Goal: Find contact information: Find contact information

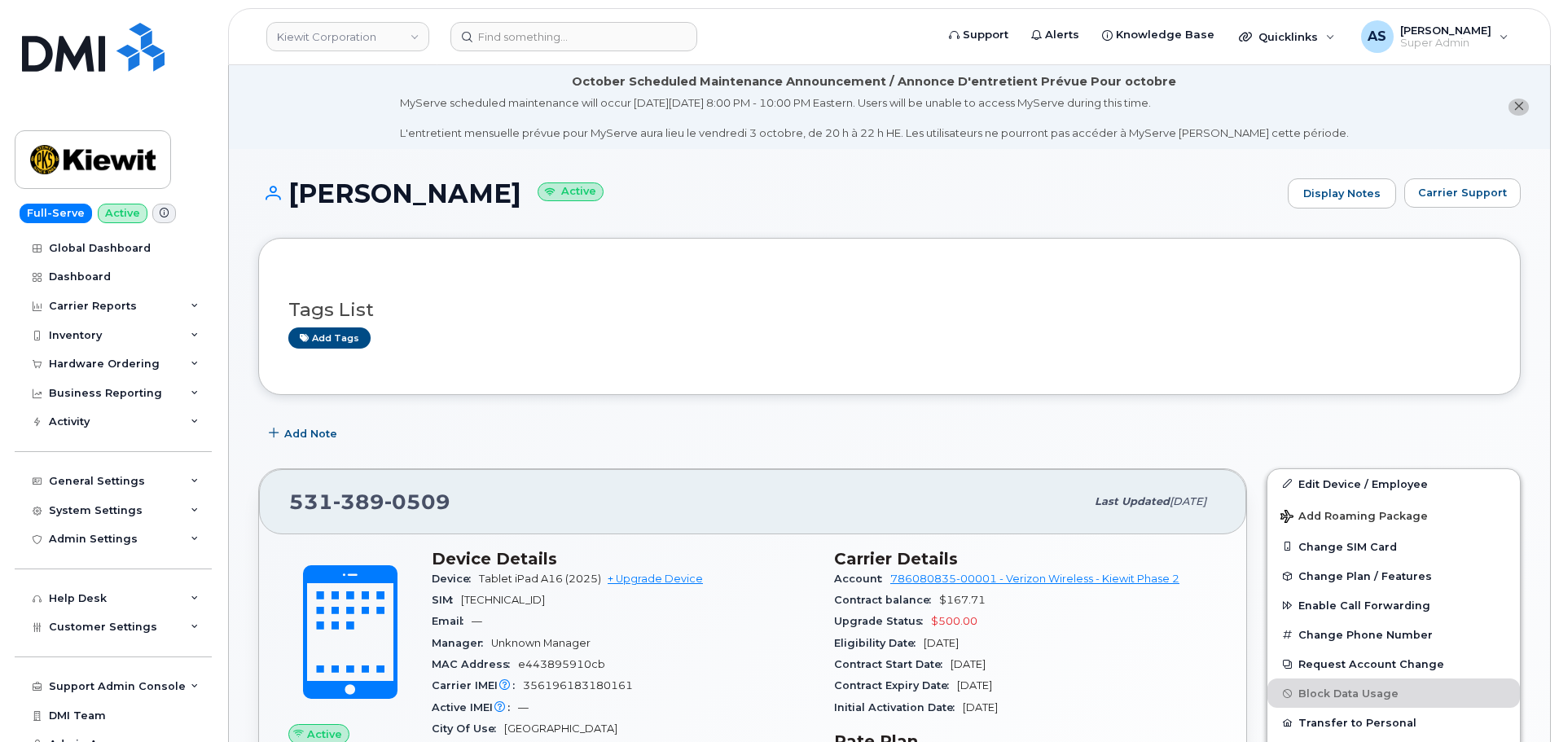
scroll to position [326, 0]
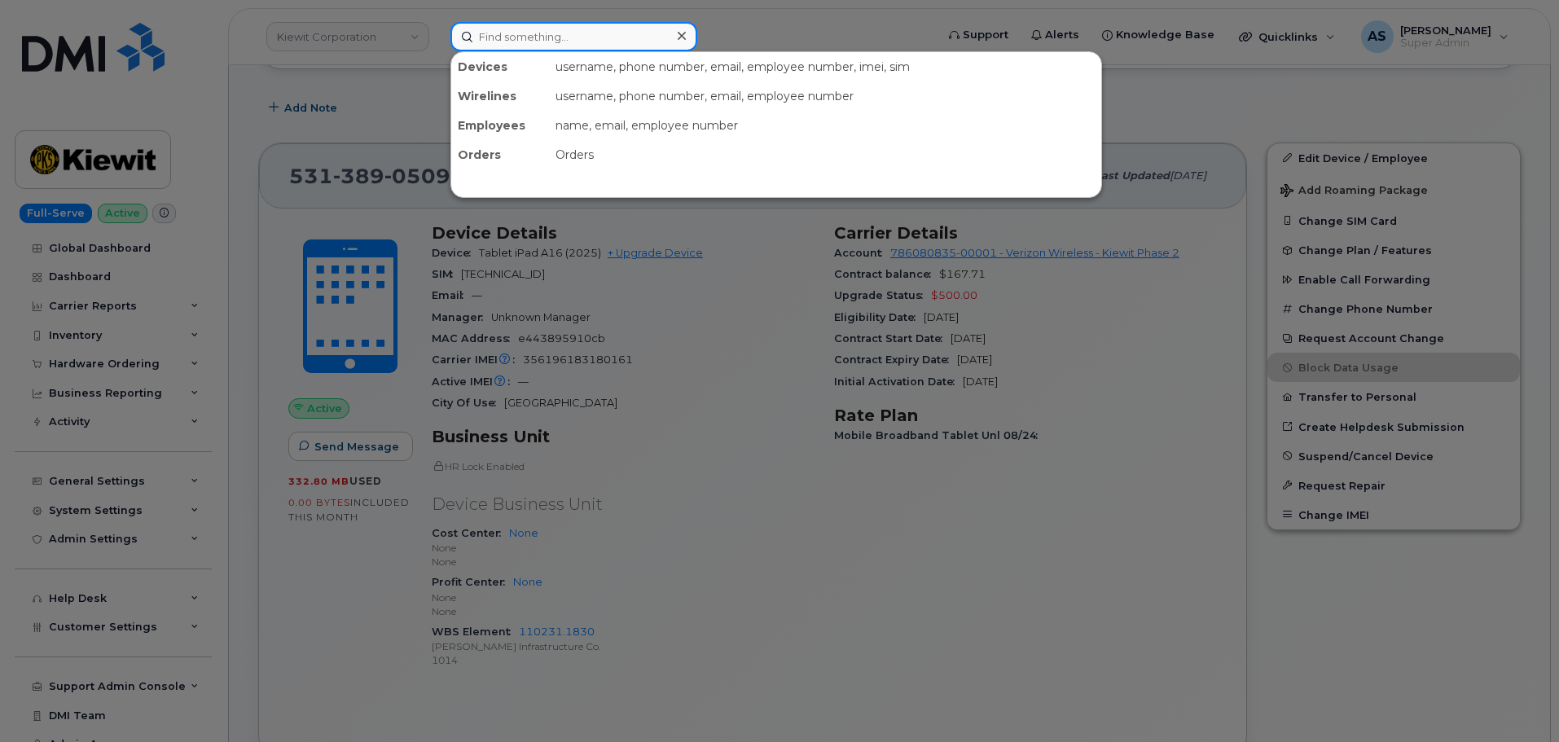
click at [490, 37] on input at bounding box center [573, 36] width 247 height 29
paste input "016026003039291"
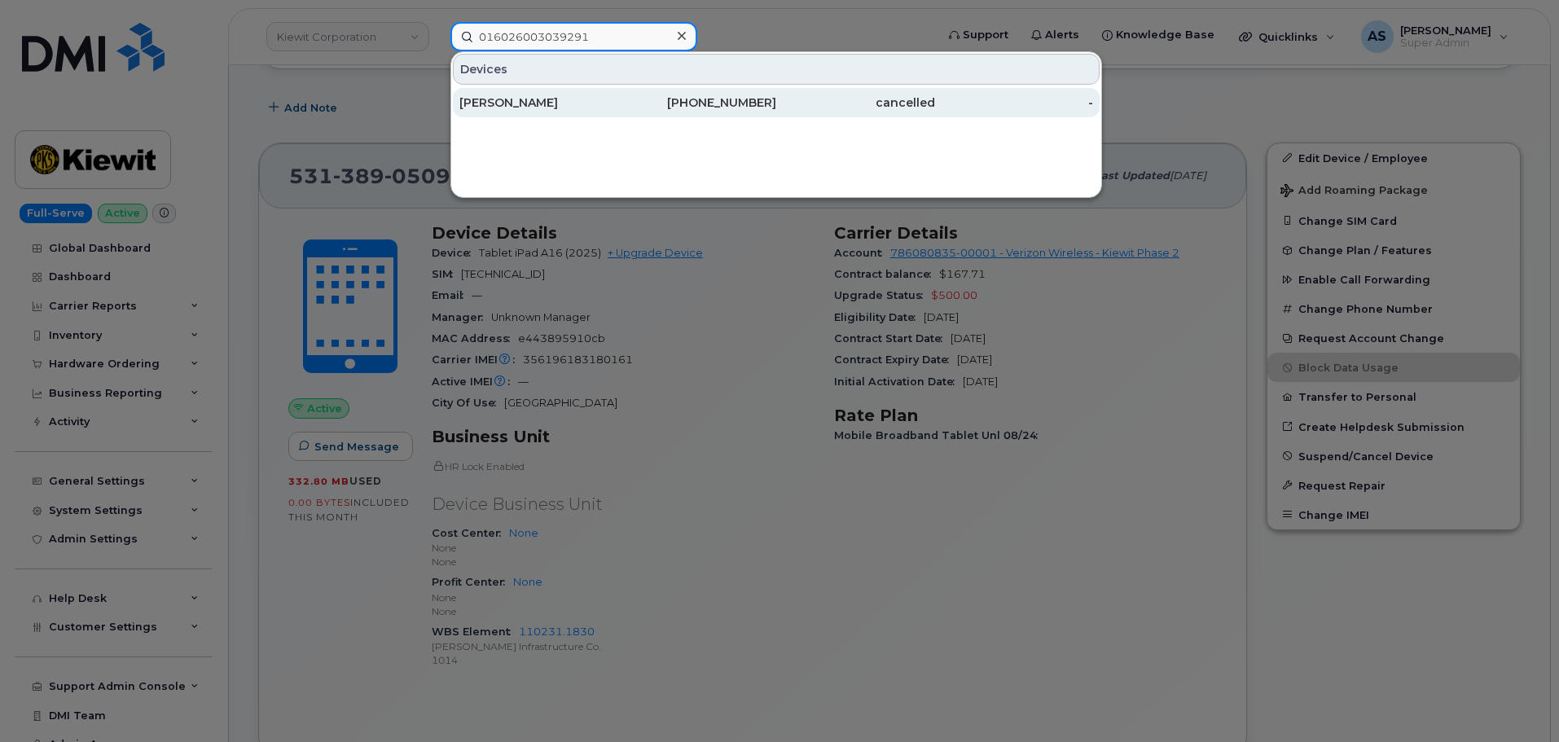
type input "016026003039291"
click at [536, 102] on div "[PERSON_NAME]" at bounding box center [538, 102] width 159 height 16
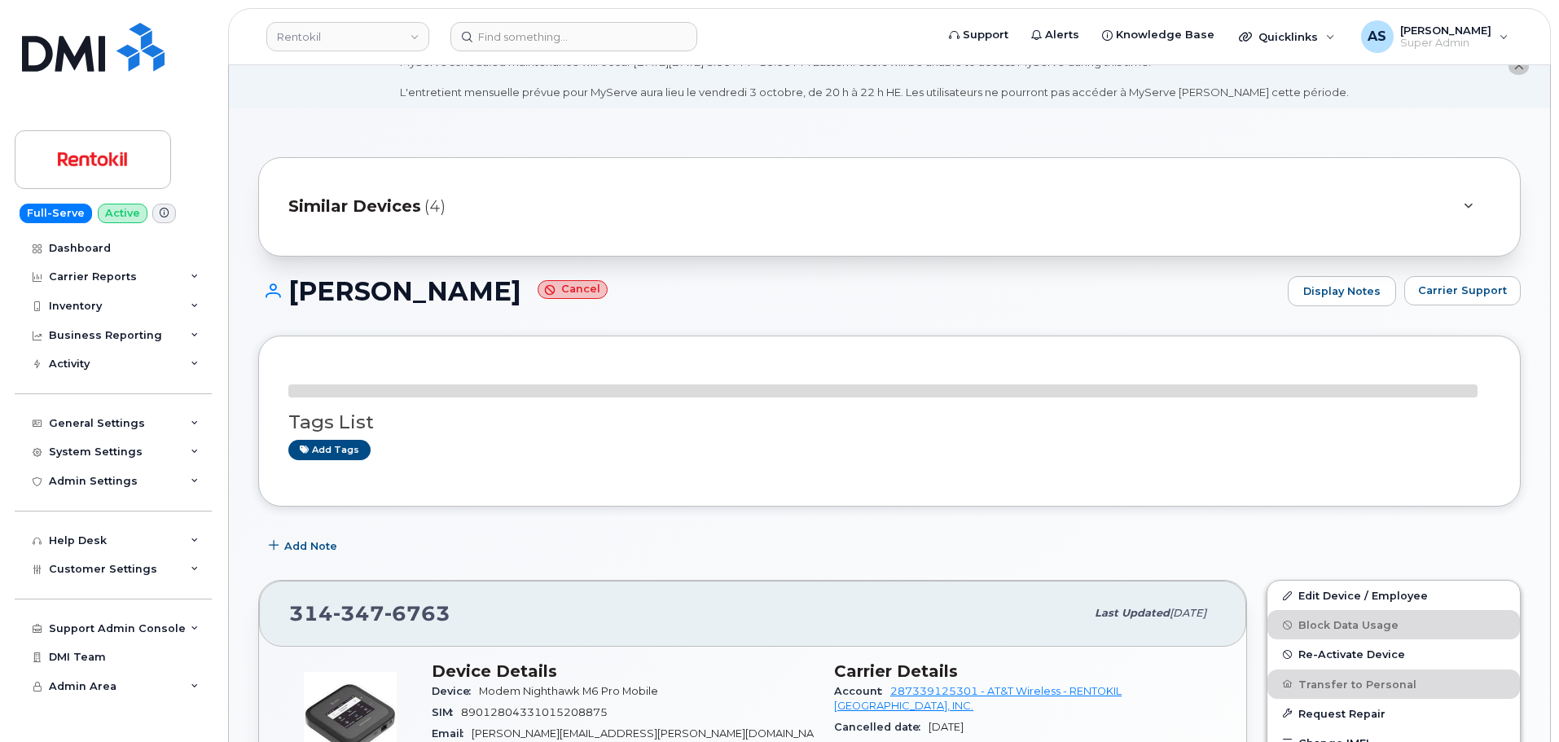
scroll to position [407, 0]
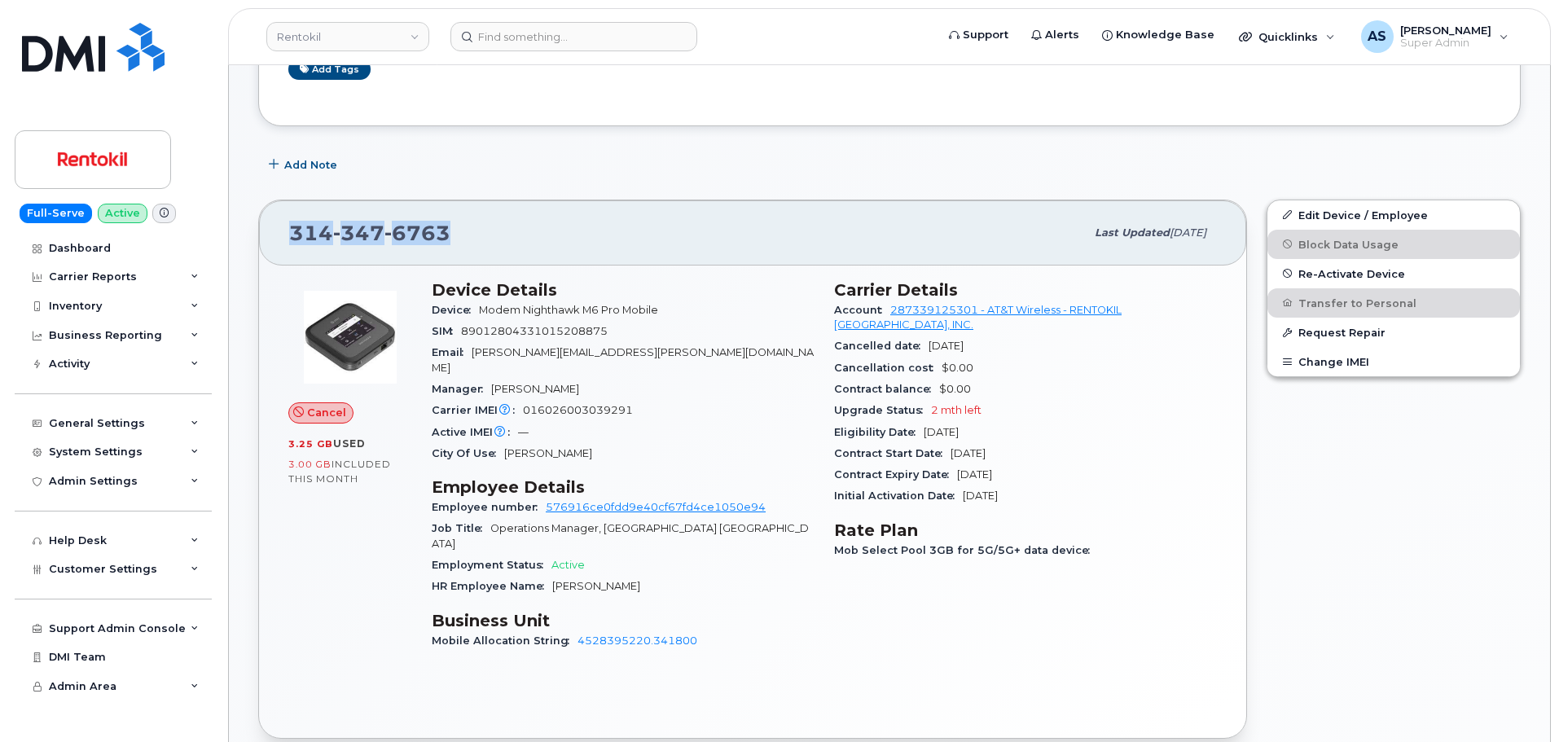
drag, startPoint x: 288, startPoint y: 232, endPoint x: 485, endPoint y: 226, distance: 197.2
click at [485, 226] on div "[PHONE_NUMBER] Last updated [DATE]" at bounding box center [752, 232] width 987 height 65
copy span "[PHONE_NUMBER]"
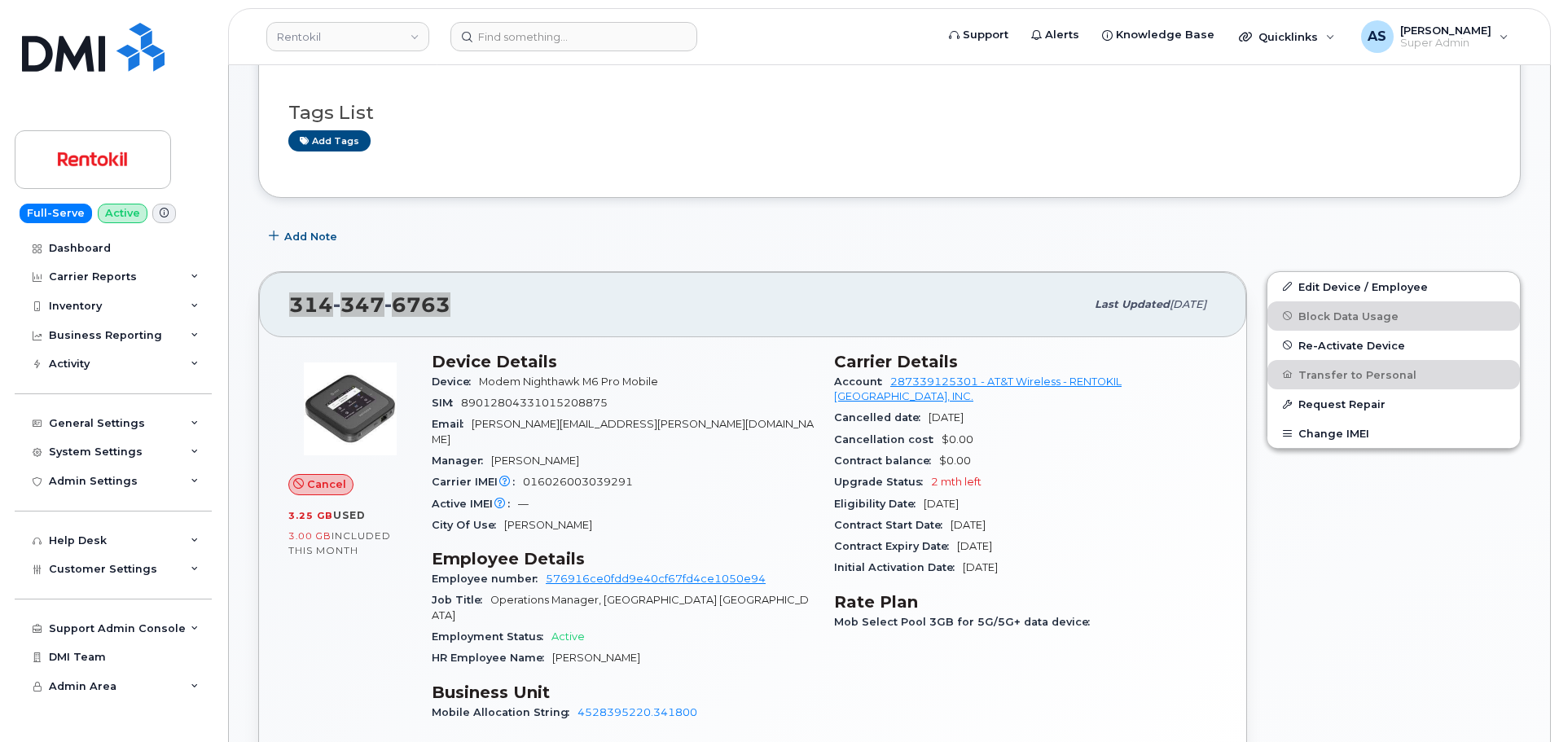
scroll to position [326, 0]
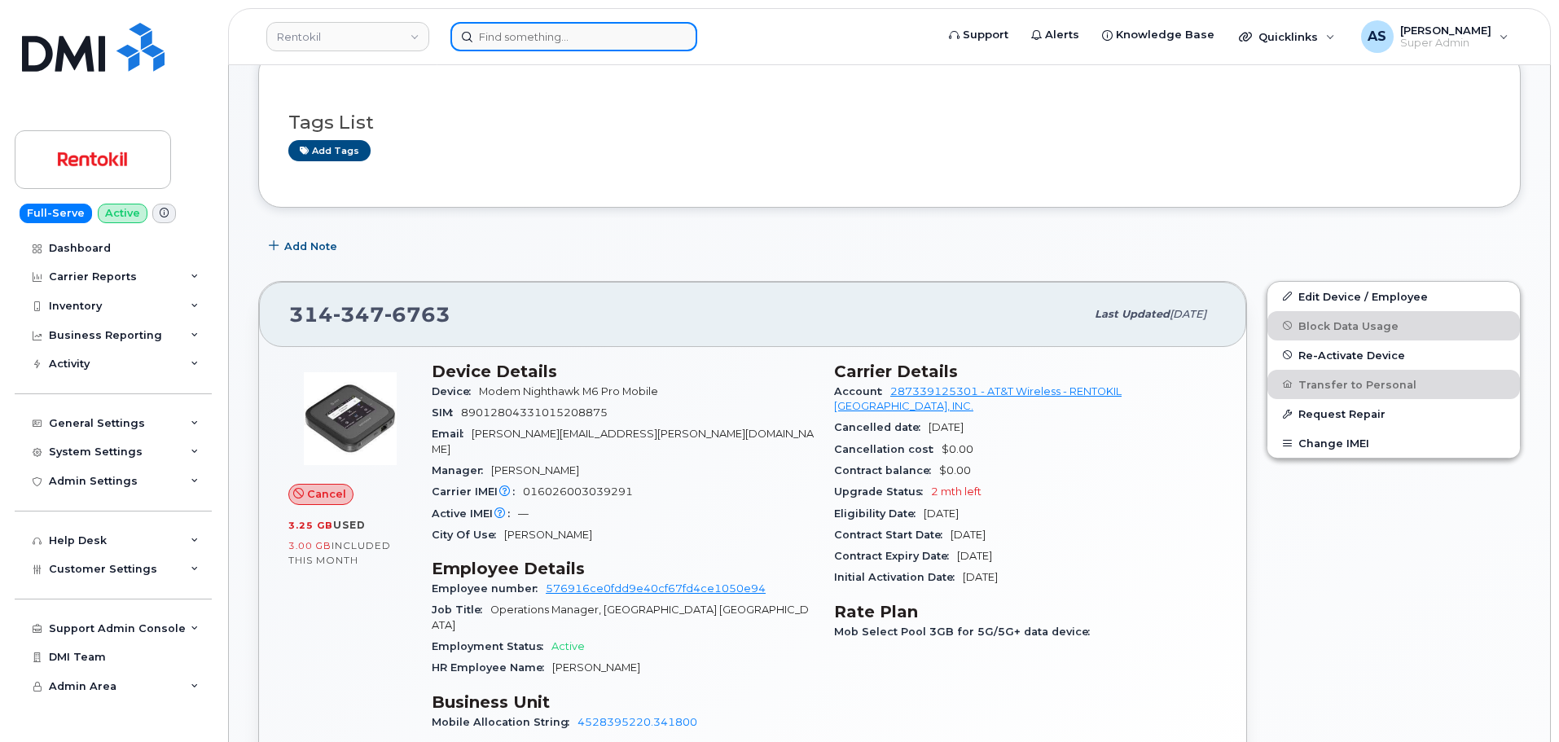
click at [512, 42] on input at bounding box center [573, 36] width 247 height 29
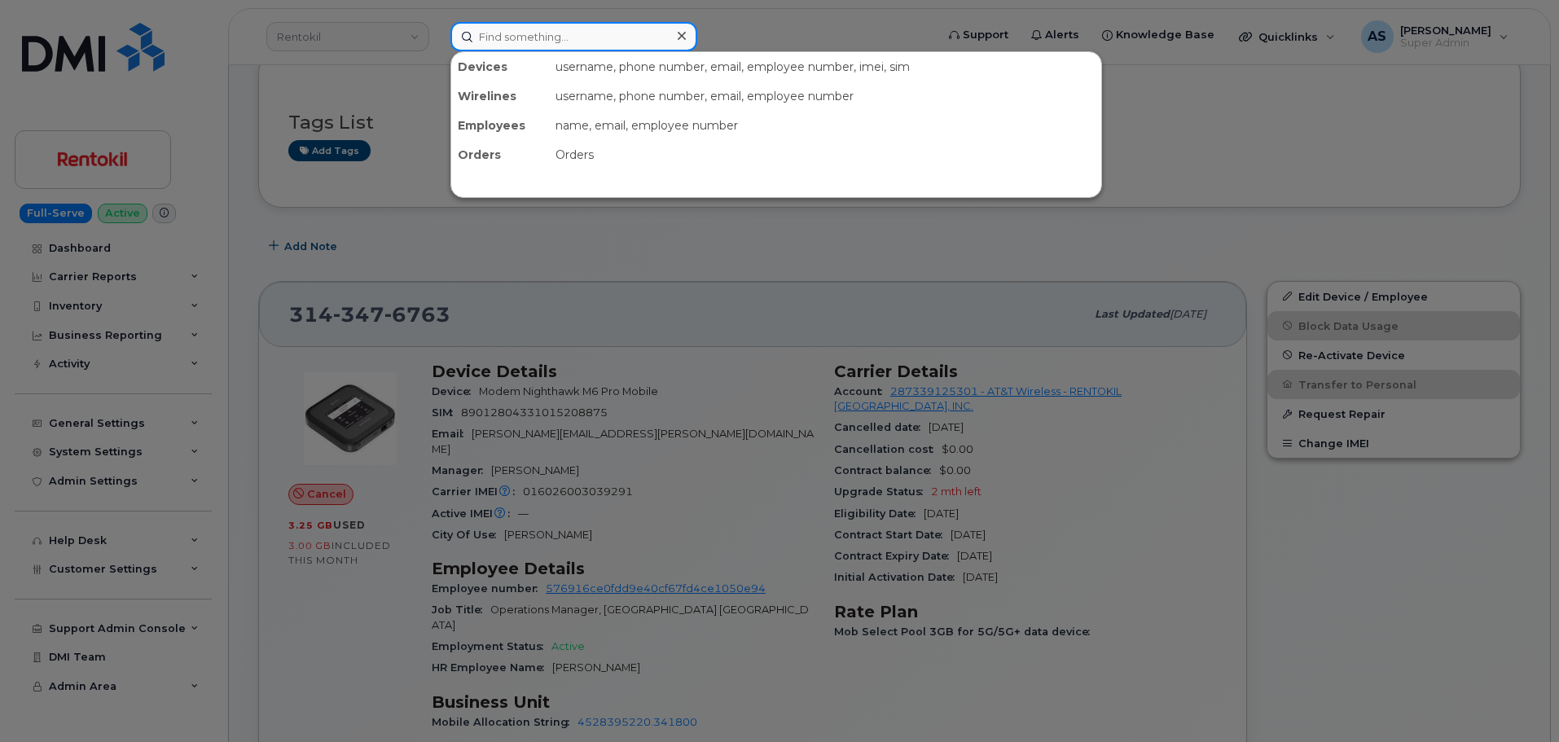
paste input "[PERSON_NAME]"
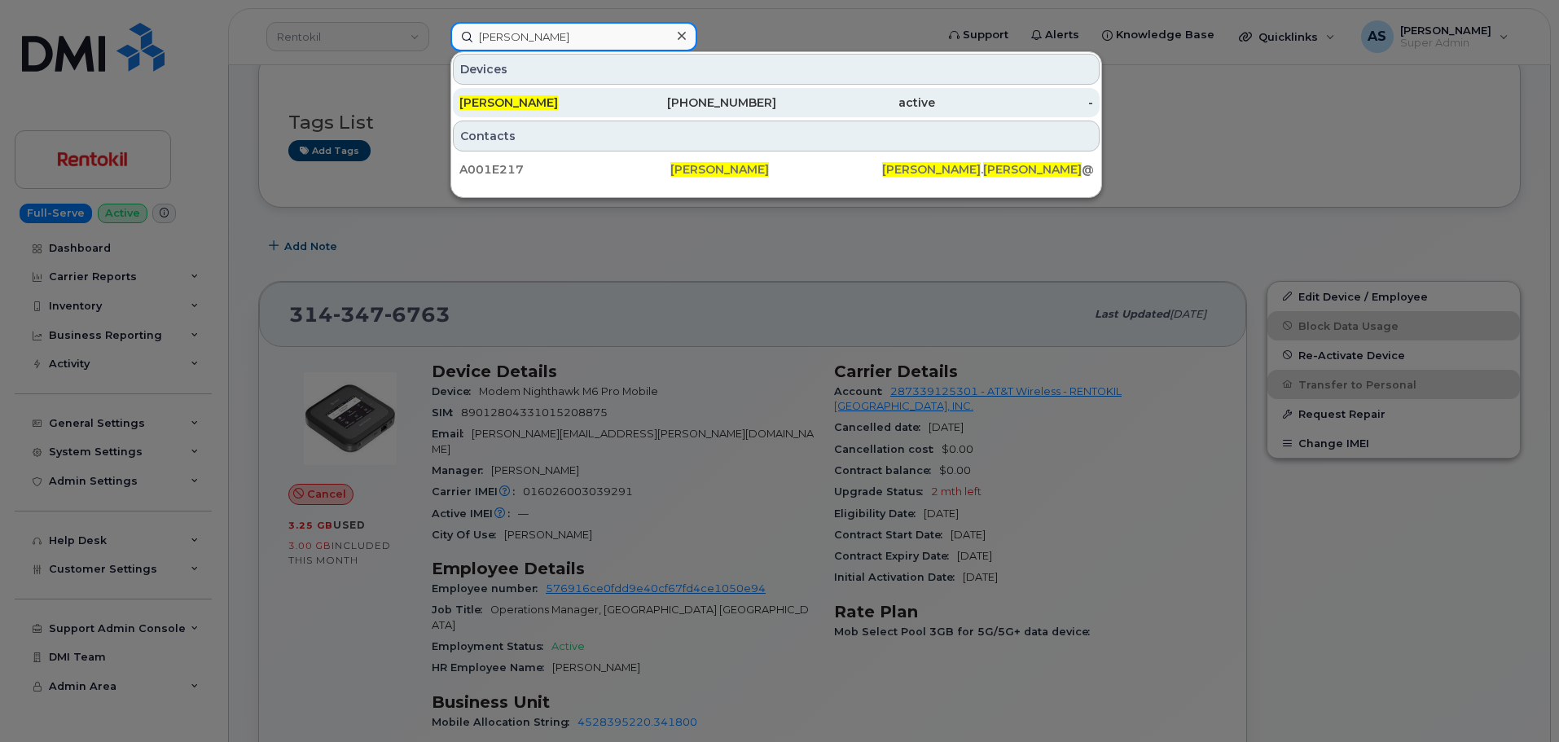
type input "[PERSON_NAME]"
click at [501, 102] on span "[PERSON_NAME]" at bounding box center [508, 102] width 99 height 15
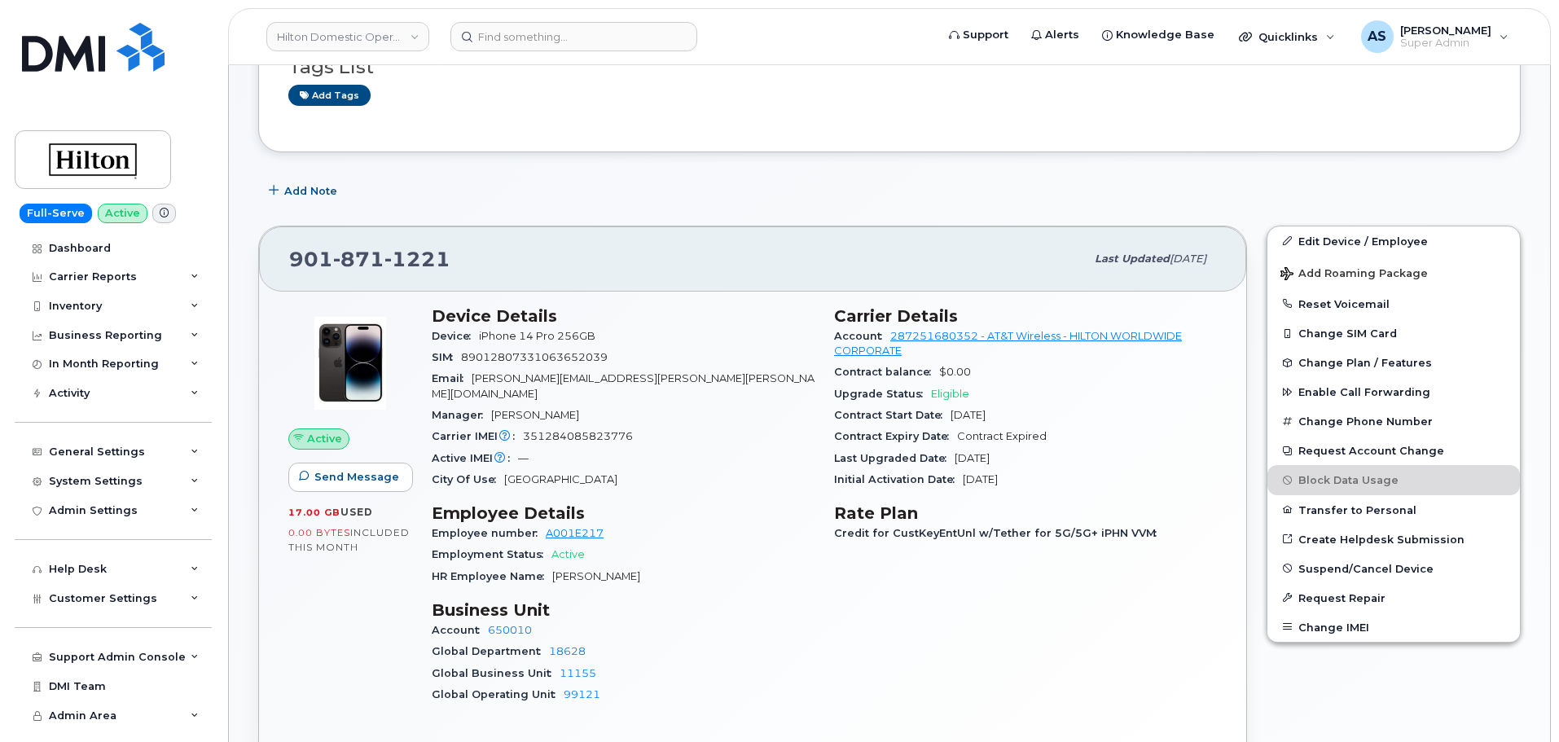
scroll to position [244, 0]
